Goal: Task Accomplishment & Management: Manage account settings

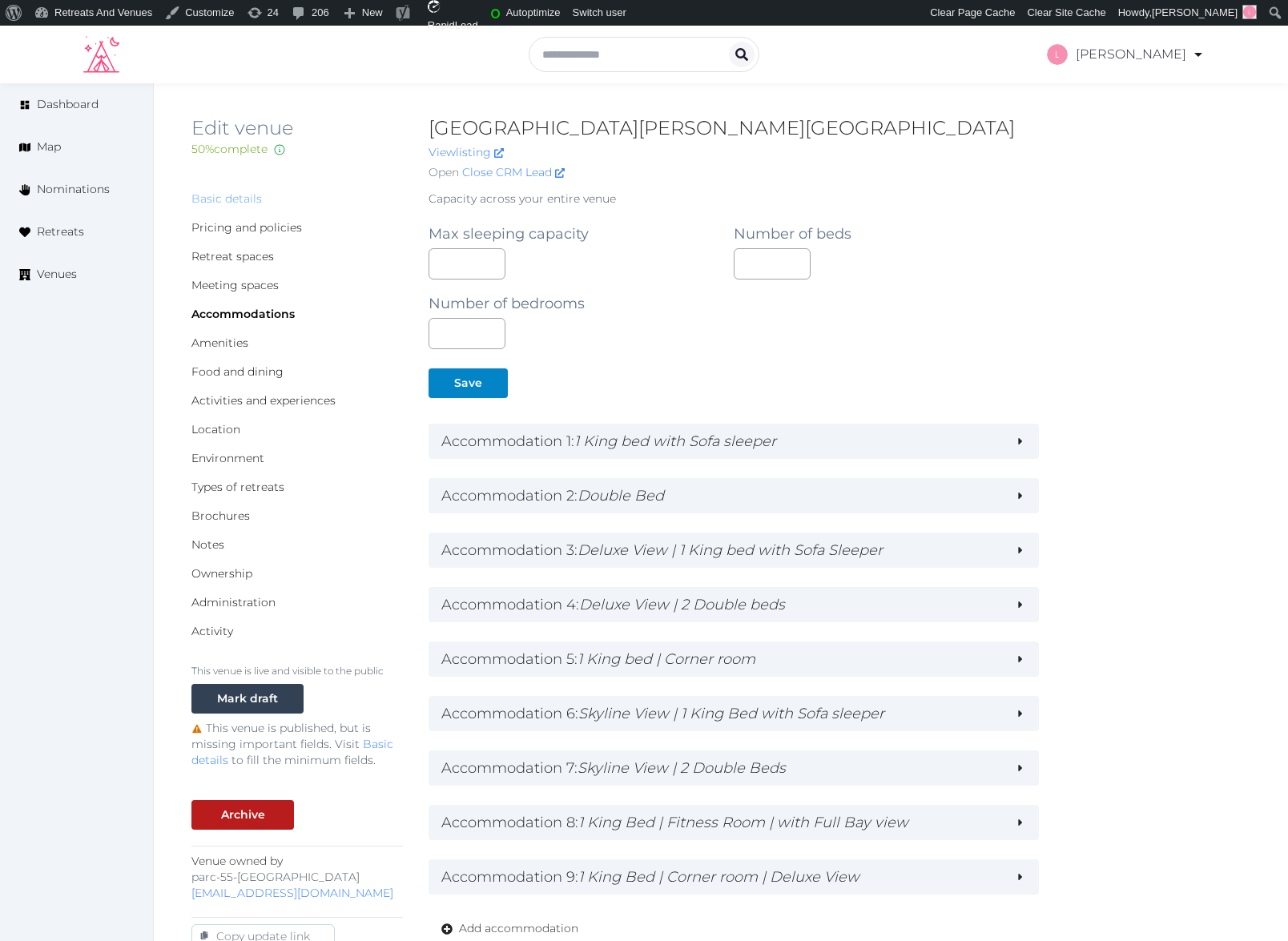
click at [222, 198] on link "Basic details" at bounding box center [226, 198] width 70 height 14
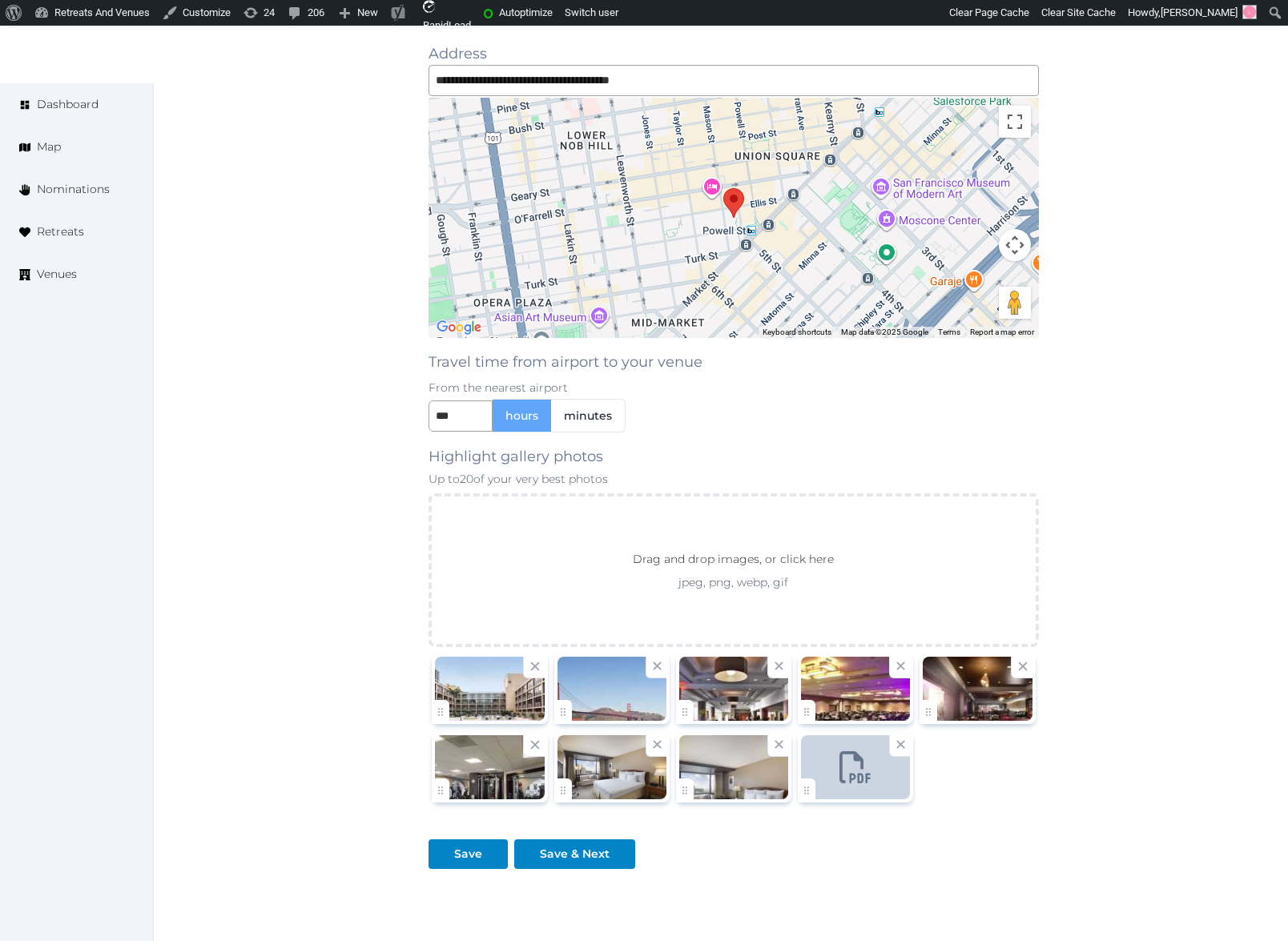
scroll to position [1592, 0]
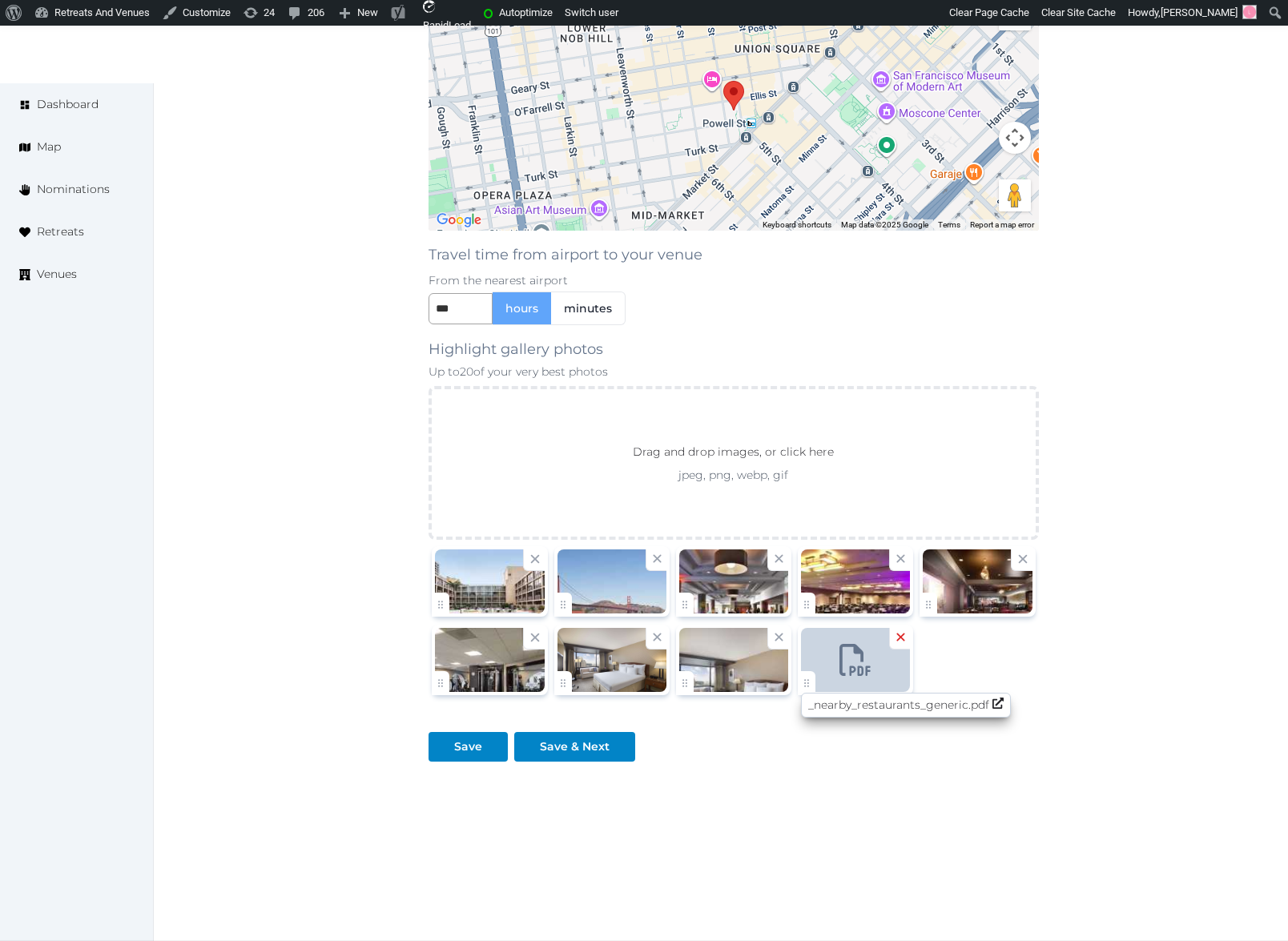
click at [899, 642] on icon at bounding box center [900, 636] width 15 height 15
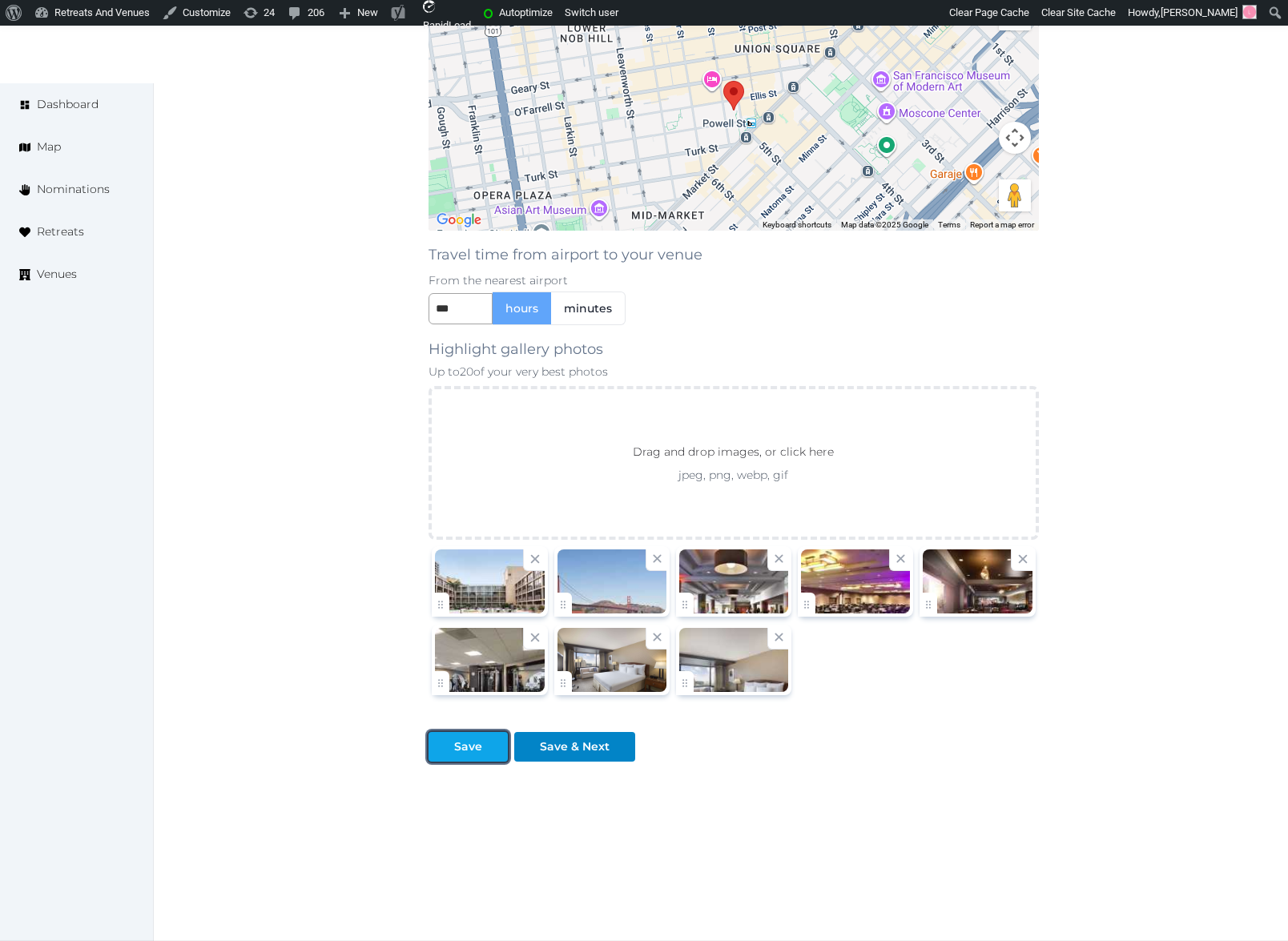
click at [463, 753] on div "Save" at bounding box center [468, 746] width 28 height 17
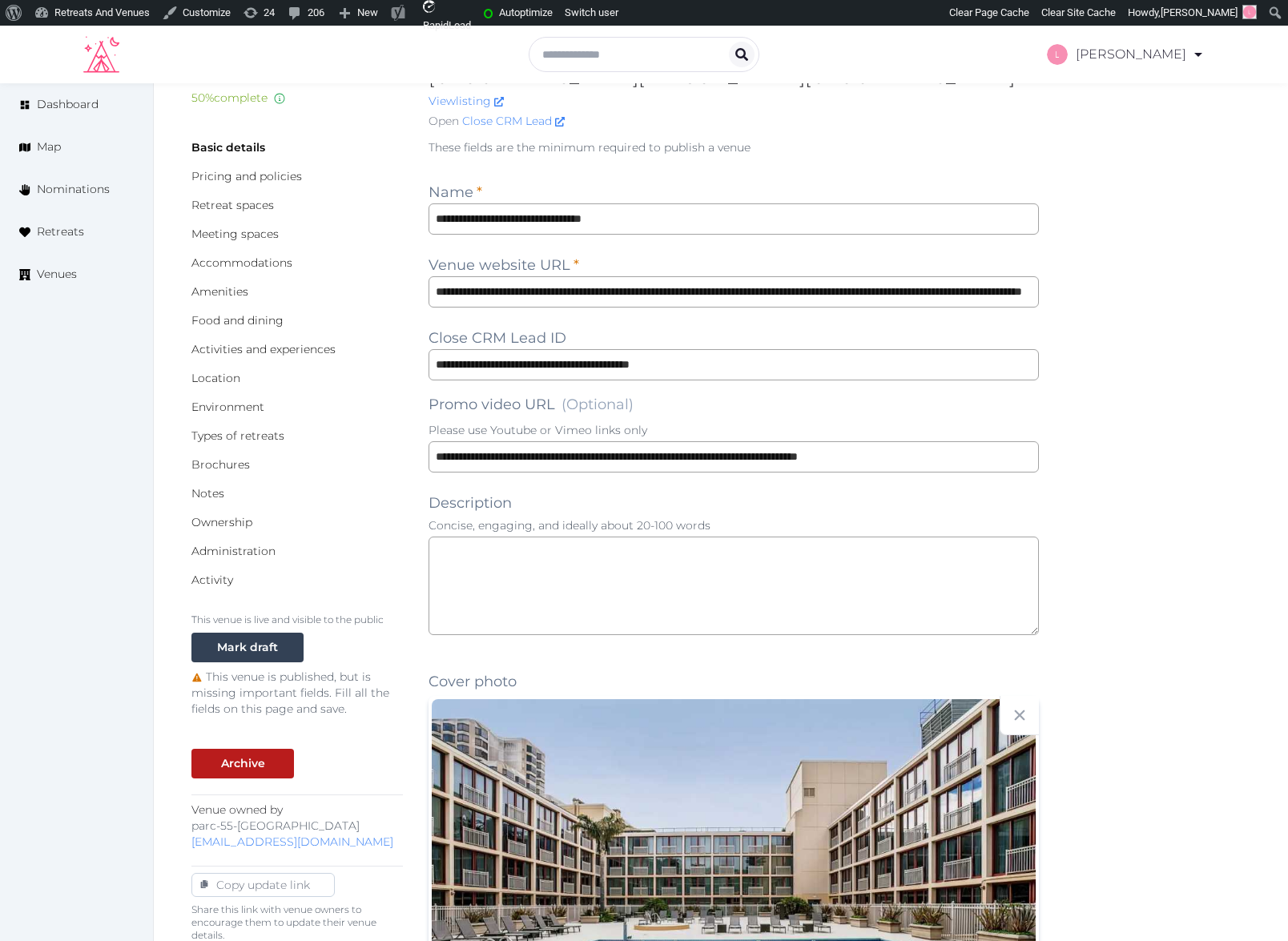
scroll to position [51, 0]
drag, startPoint x: 967, startPoint y: 458, endPoint x: 429, endPoint y: 443, distance: 538.2
click at [429, 443] on input "**********" at bounding box center [733, 457] width 610 height 31
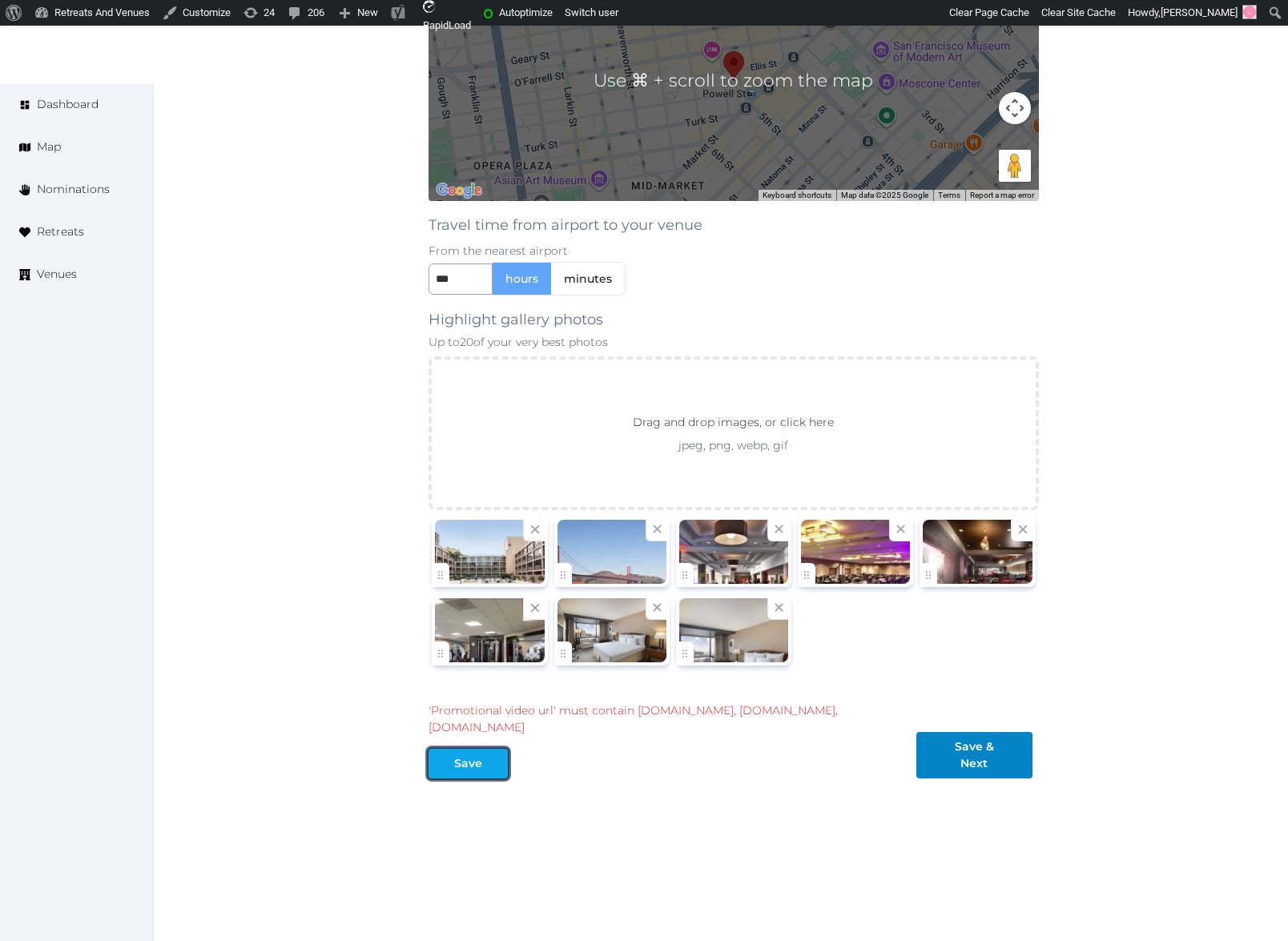
click at [465, 755] on div "Save" at bounding box center [468, 763] width 28 height 17
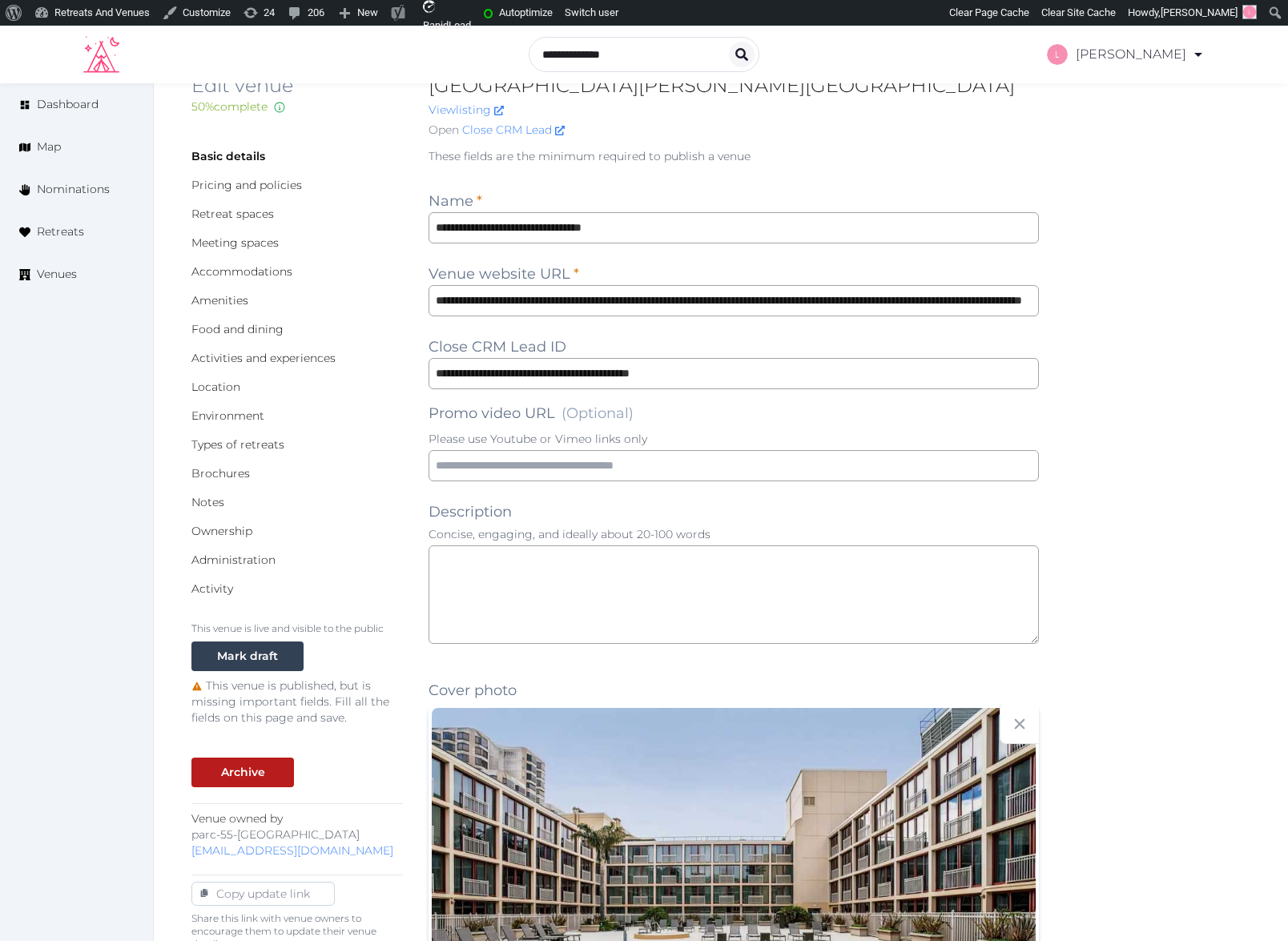
scroll to position [0, 0]
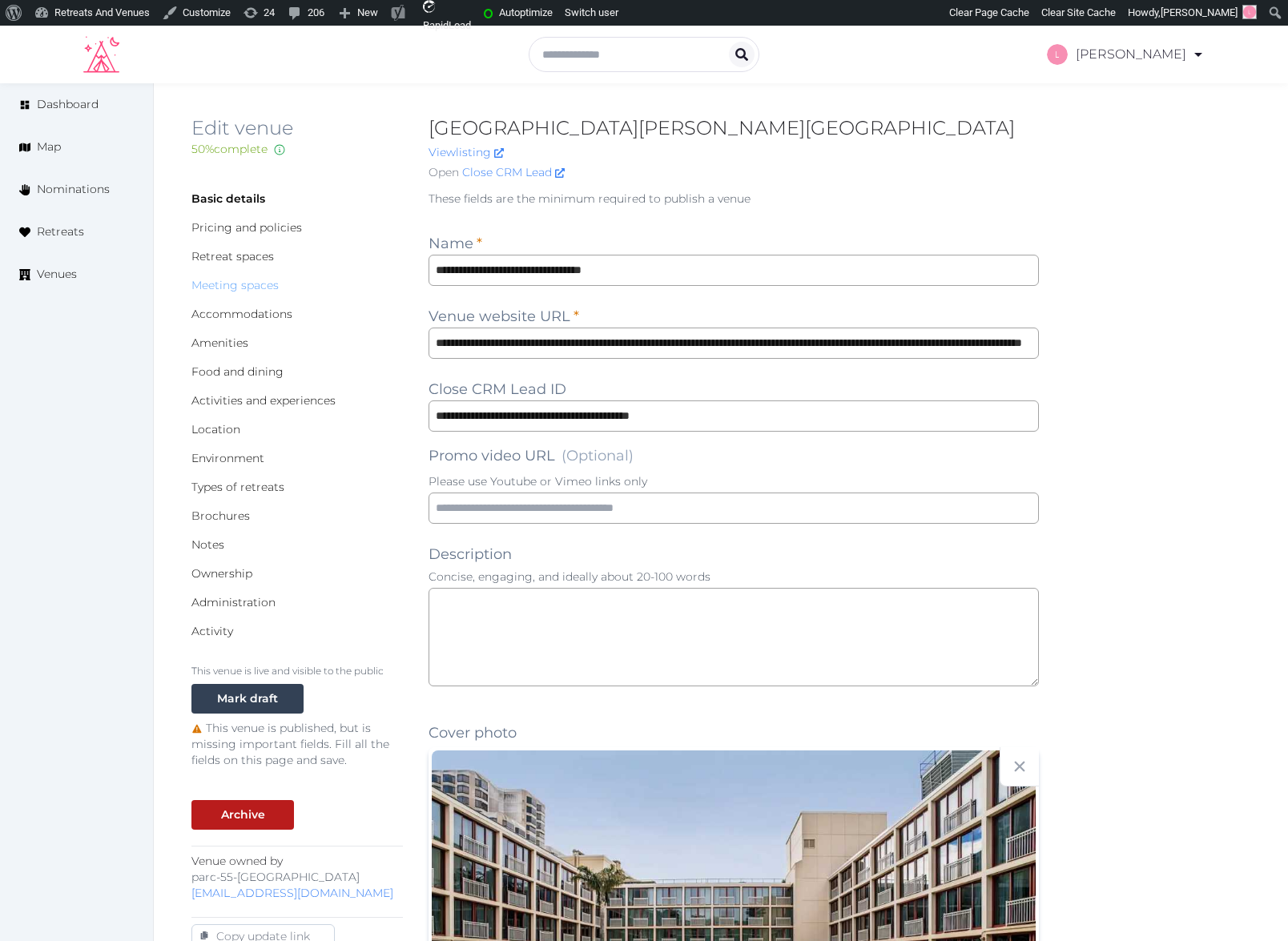
click at [228, 279] on link "Meeting spaces" at bounding box center [235, 285] width 87 height 14
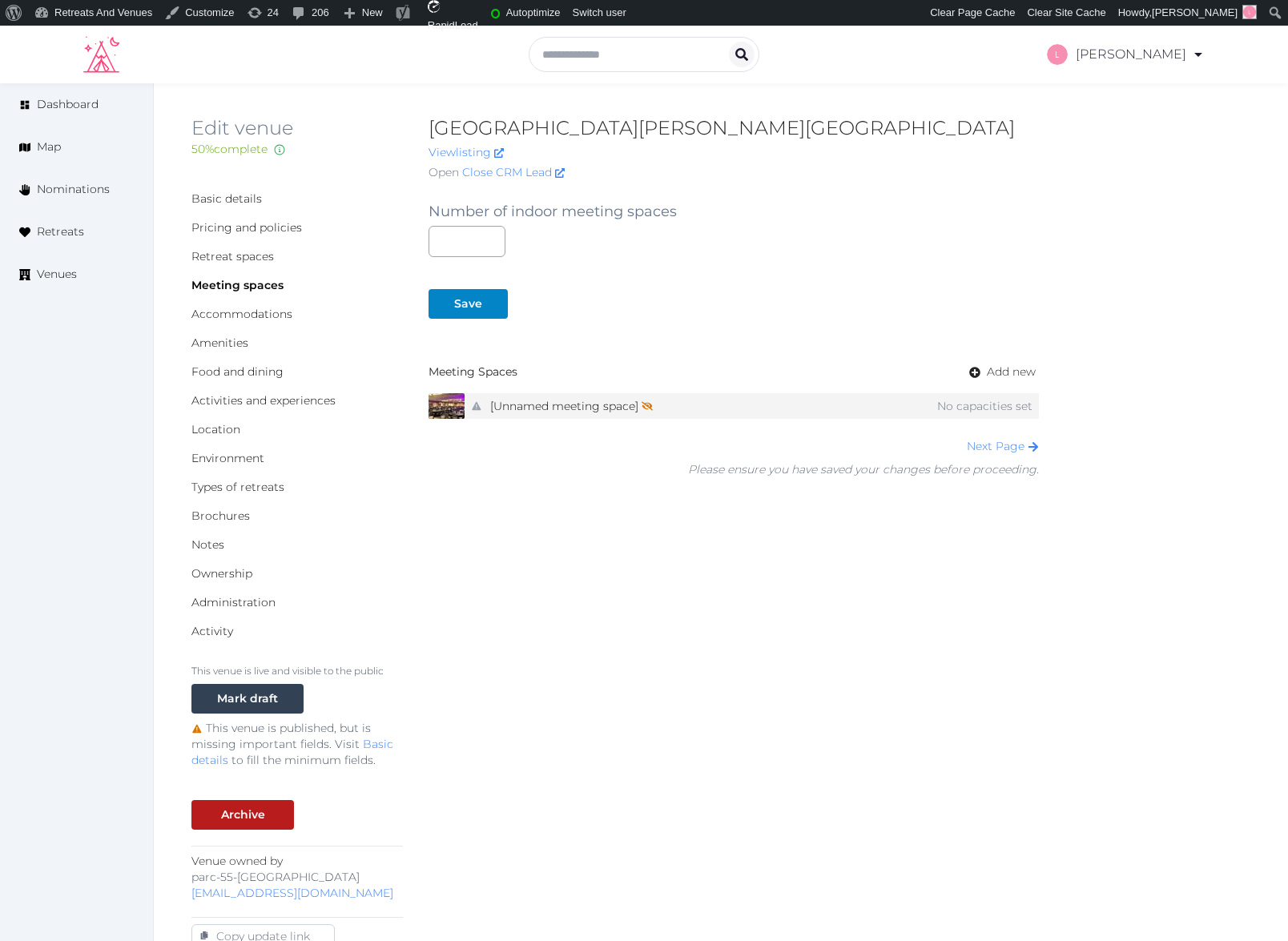
click at [776, 412] on div "No indoor/outdoor environment added [Unnamed meeting space] Not shown on profil…" at bounding box center [751, 405] width 573 height 26
click at [575, 403] on link "[Unnamed meeting space] Not shown on profile until a name, description, and pho…" at bounding box center [571, 406] width 163 height 23
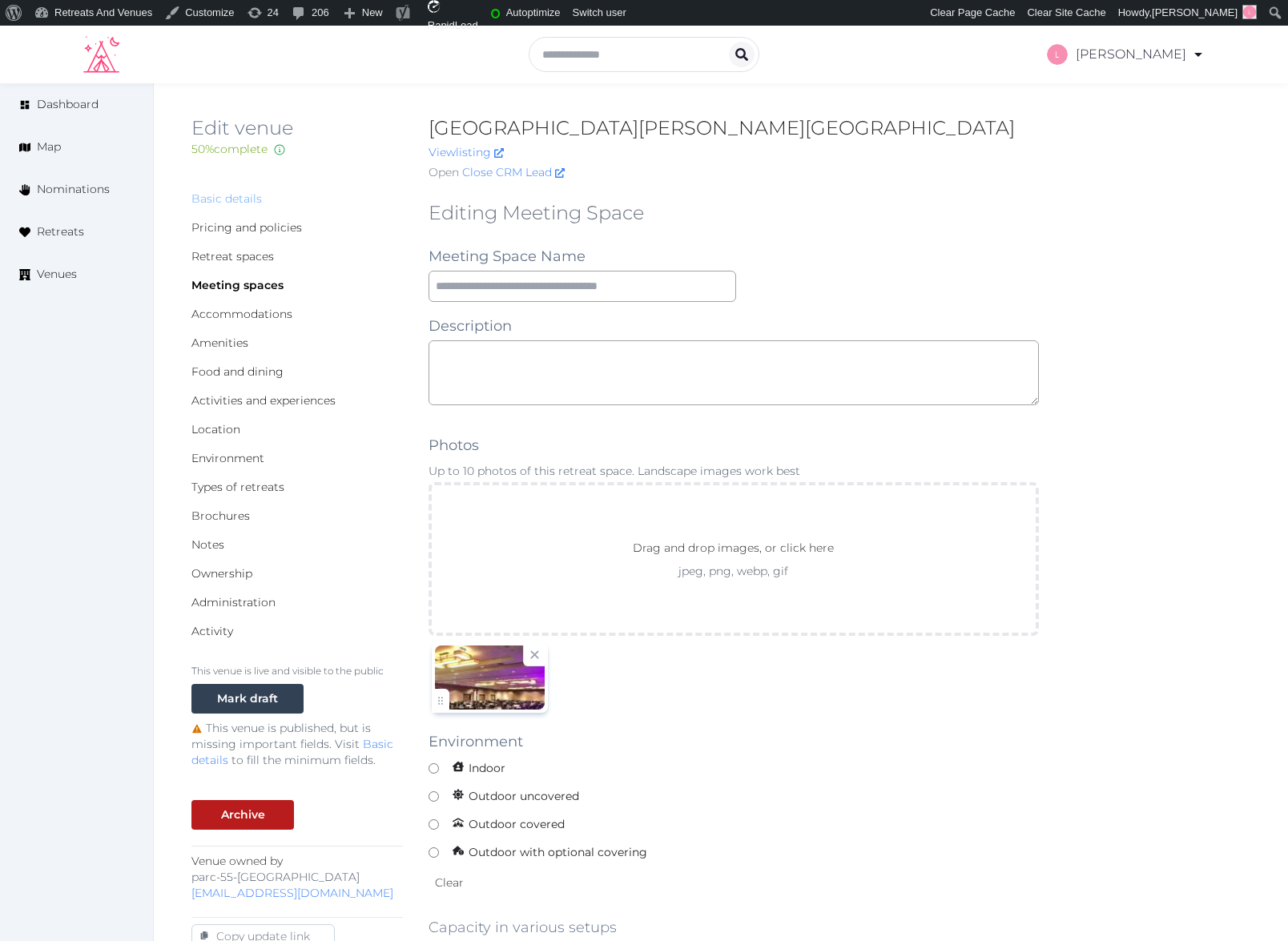
click at [230, 199] on link "Basic details" at bounding box center [226, 198] width 70 height 14
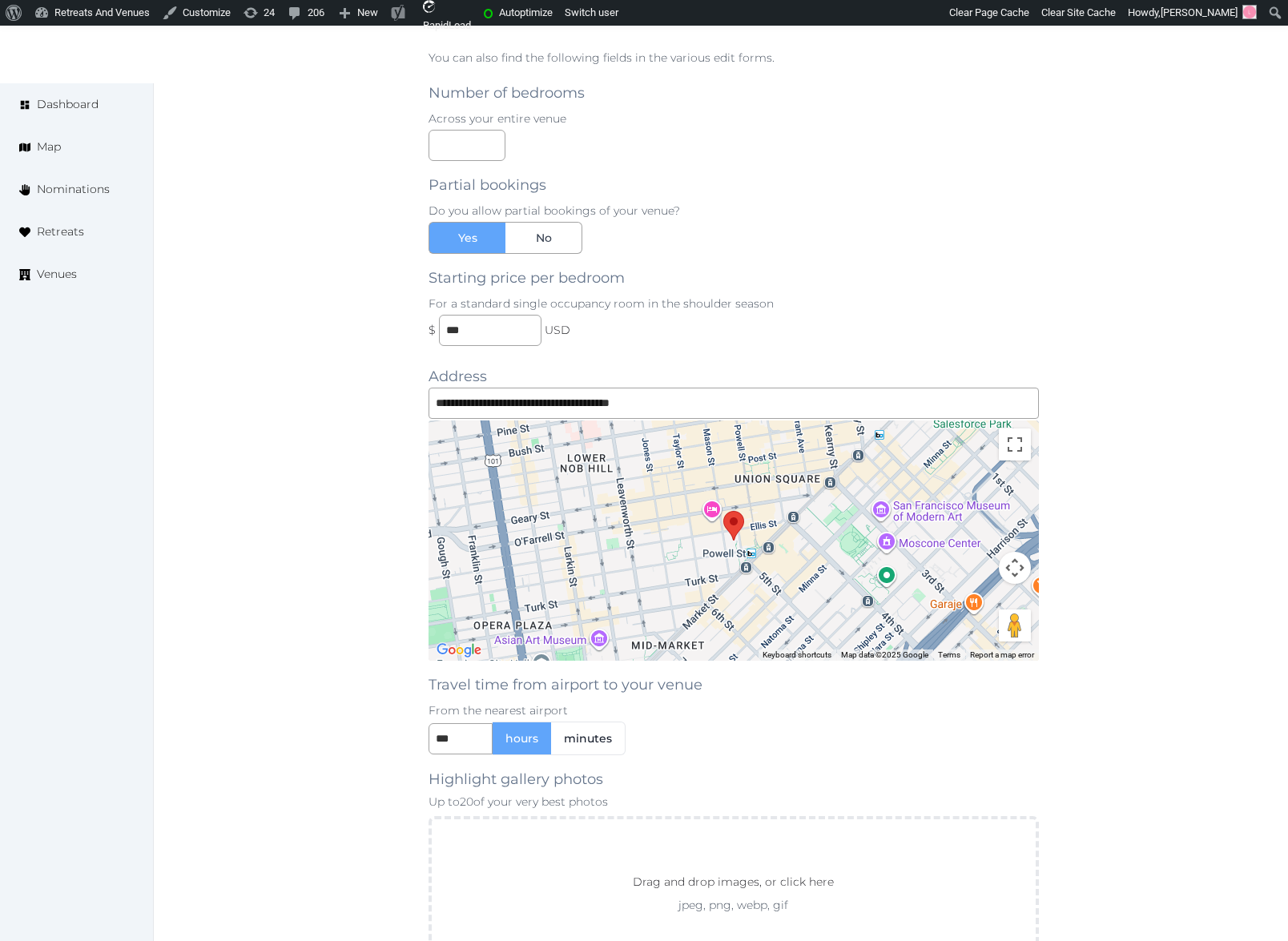
scroll to position [1592, 0]
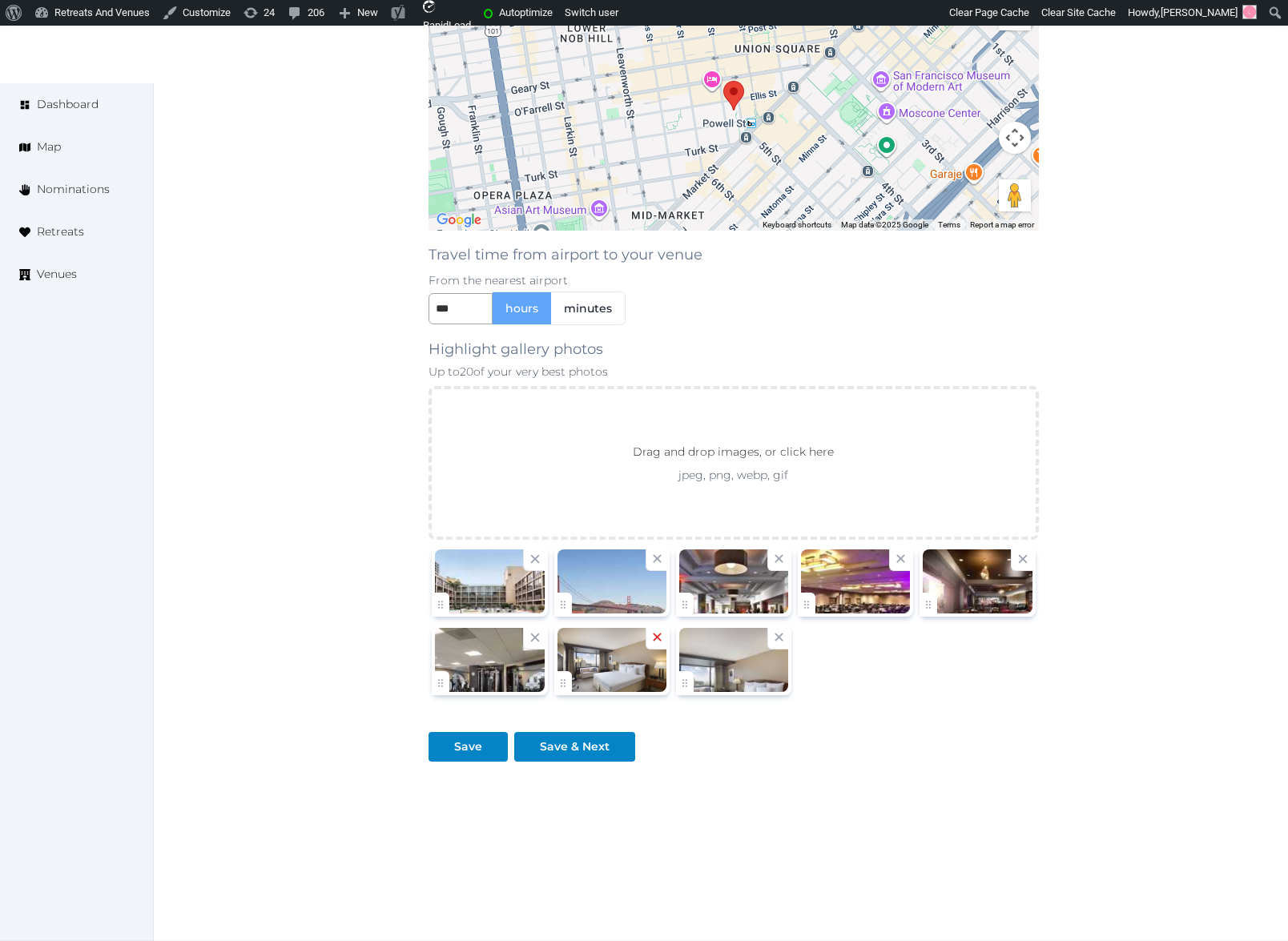
click at [652, 640] on icon at bounding box center [657, 636] width 15 height 15
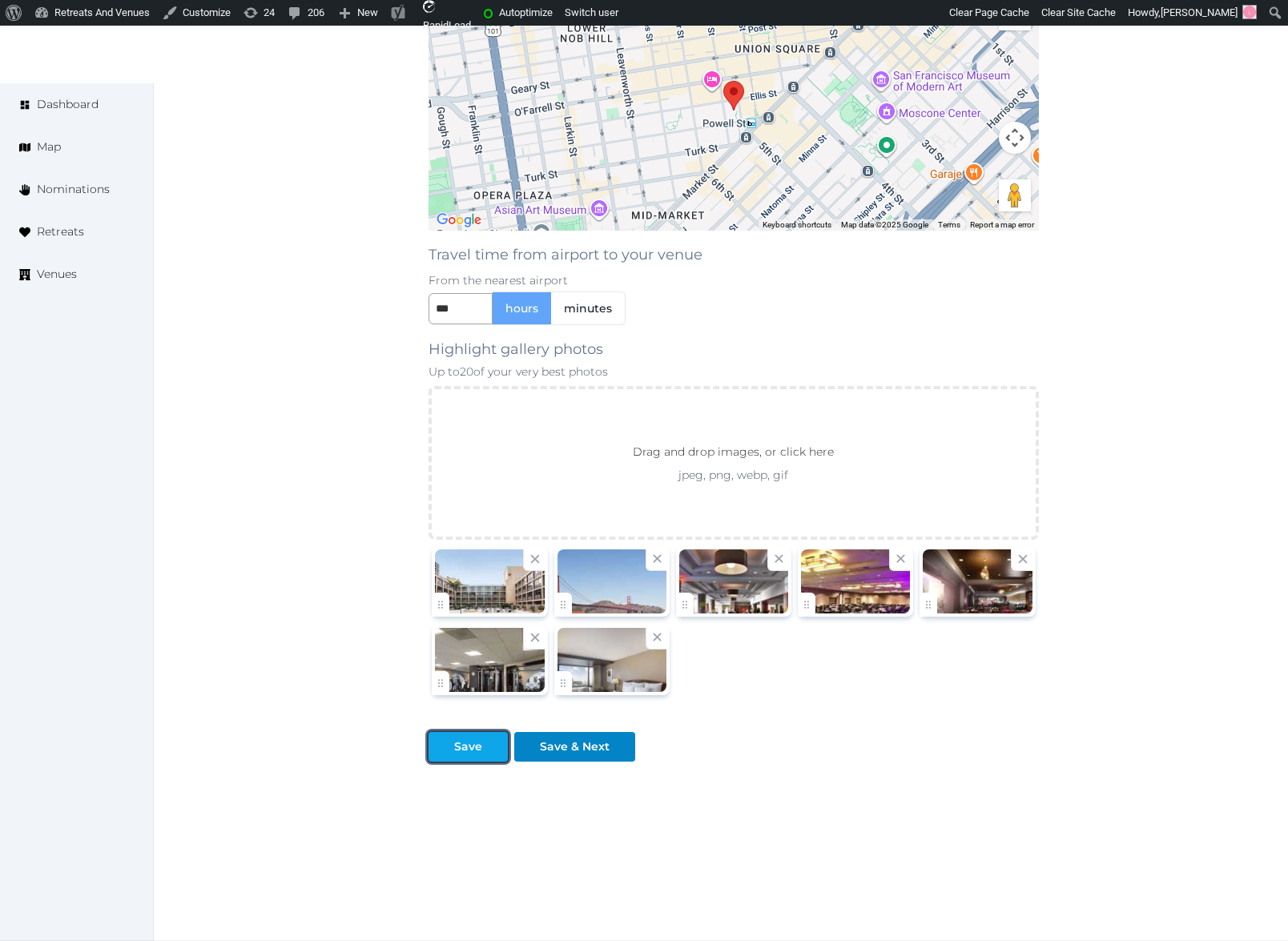
click at [462, 751] on div "Save" at bounding box center [468, 746] width 28 height 17
